Goal: Navigation & Orientation: Find specific page/section

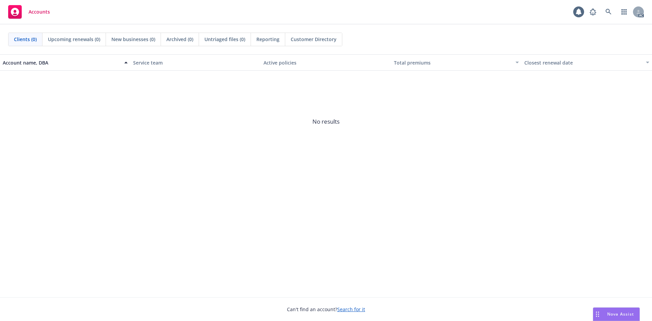
click at [342, 146] on span "No results" at bounding box center [326, 122] width 652 height 102
